Goal: Find contact information: Find contact information

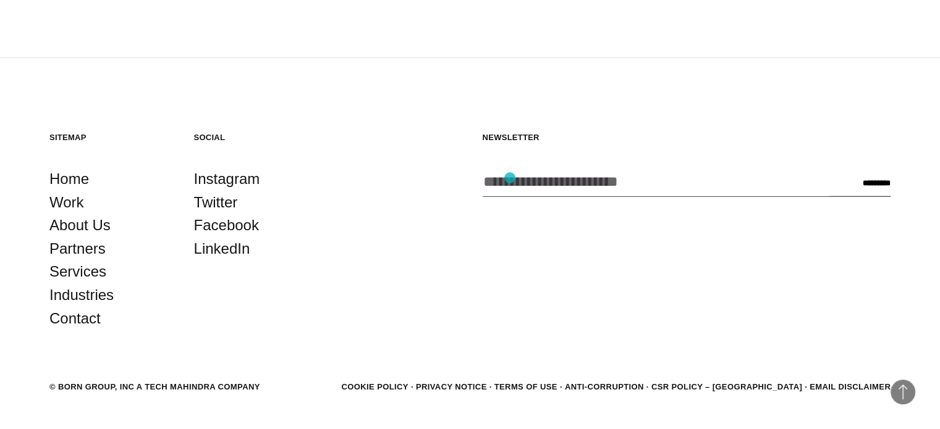
scroll to position [3239, 0]
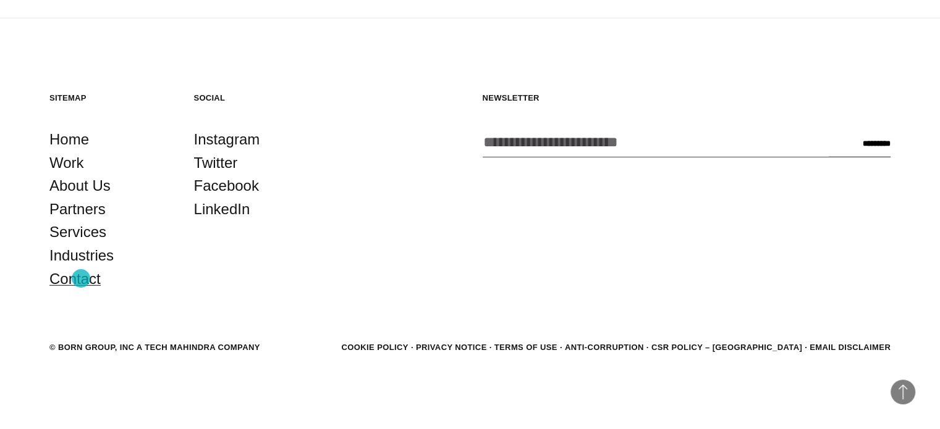
click at [81, 279] on link "Contact" at bounding box center [74, 278] width 51 height 23
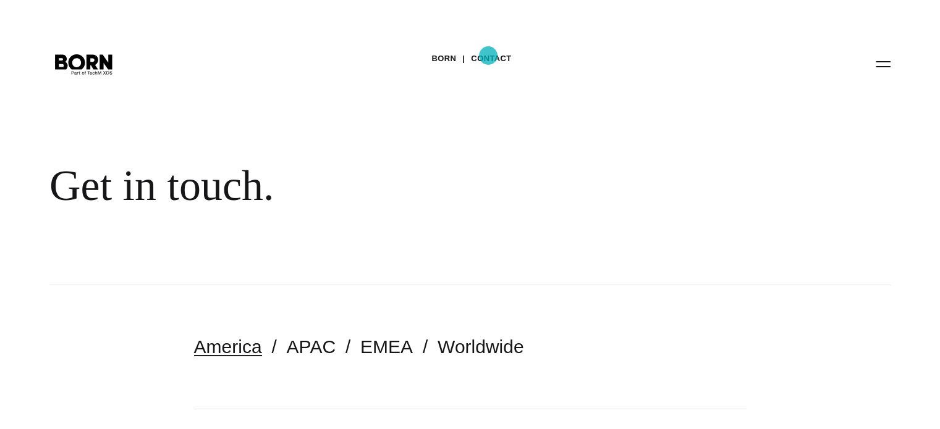
click at [488, 56] on link "Contact" at bounding box center [491, 58] width 40 height 19
